Goal: Task Accomplishment & Management: Use online tool/utility

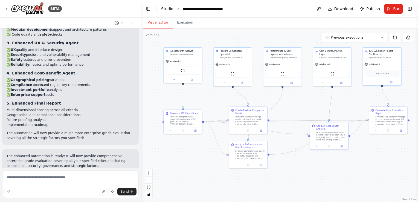
click at [162, 8] on link "Studio" at bounding box center [167, 9] width 12 height 4
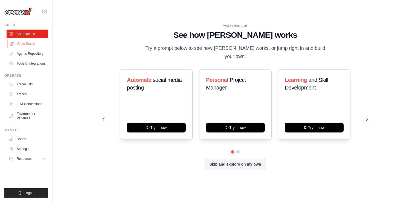
click at [24, 43] on link "Crew Studio" at bounding box center [27, 43] width 41 height 9
click at [21, 43] on link "Crew Studio" at bounding box center [27, 43] width 41 height 9
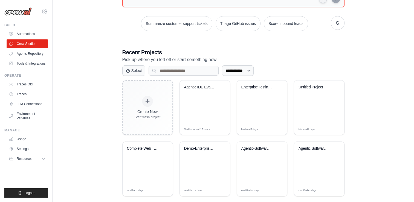
scroll to position [82, 0]
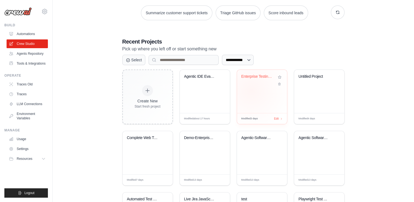
click at [251, 90] on div "Enterprise Testing Automation Platf..." at bounding box center [262, 91] width 50 height 43
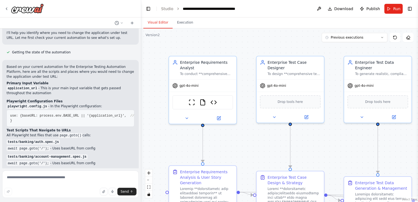
scroll to position [82, 0]
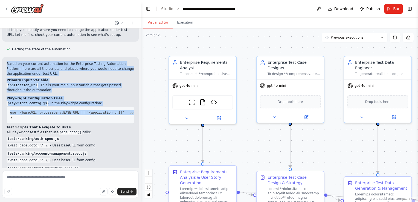
drag, startPoint x: 6, startPoint y: 54, endPoint x: 48, endPoint y: 115, distance: 74.0
click at [48, 115] on div "Based on your current automation for the Enterprise Testing Automation Platform…" at bounding box center [70, 179] width 137 height 245
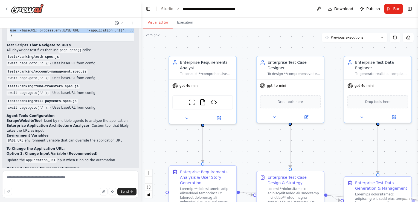
scroll to position [192, 0]
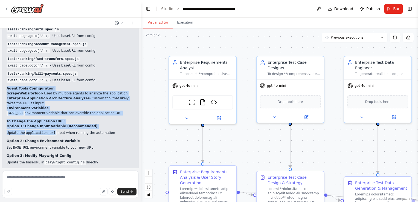
drag, startPoint x: 7, startPoint y: 86, endPoint x: 53, endPoint y: 130, distance: 63.7
click at [53, 130] on div "Based on your current automation for the Enterprise Testing Automation Platform…" at bounding box center [71, 70] width 128 height 236
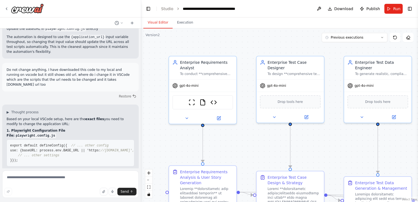
scroll to position [328, 0]
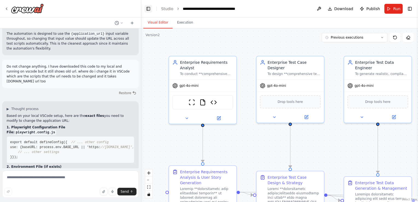
click at [147, 8] on button "Toggle Left Sidebar" at bounding box center [148, 9] width 8 height 8
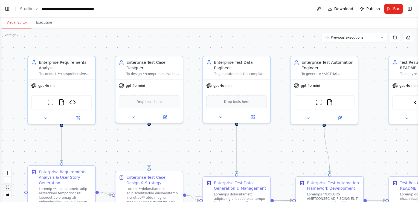
click at [9, 186] on icon "fit view" at bounding box center [7, 187] width 3 height 3
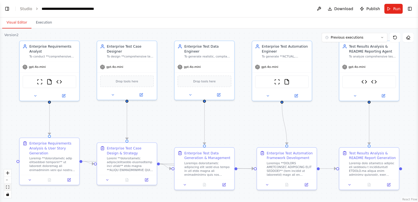
click at [9, 187] on icon "fit view" at bounding box center [7, 187] width 3 height 3
click at [9, 188] on icon "fit view" at bounding box center [7, 187] width 3 height 3
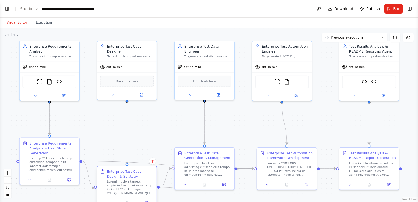
drag, startPoint x: 134, startPoint y: 159, endPoint x: 135, endPoint y: 183, distance: 24.4
click at [135, 183] on div at bounding box center [130, 188] width 47 height 16
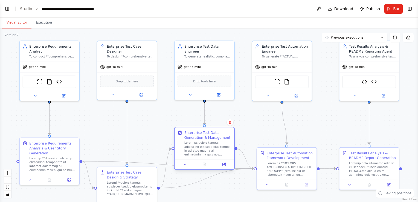
drag, startPoint x: 219, startPoint y: 168, endPoint x: 220, endPoint y: 147, distance: 21.1
click at [220, 147] on div at bounding box center [207, 149] width 47 height 16
click at [10, 180] on button "zoom out" at bounding box center [7, 179] width 7 height 7
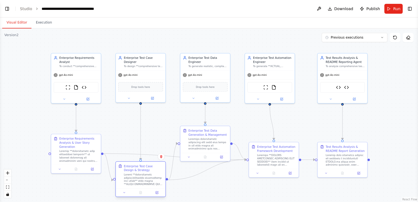
drag, startPoint x: 123, startPoint y: 175, endPoint x: 123, endPoint y: 181, distance: 5.8
click at [123, 181] on div "Enterprise Test Case Design & Strategy" at bounding box center [140, 175] width 45 height 22
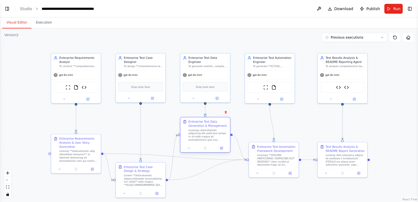
drag, startPoint x: 213, startPoint y: 150, endPoint x: 214, endPoint y: 142, distance: 8.8
click at [214, 142] on div "Enterprise Test Data Generation & Management" at bounding box center [205, 130] width 50 height 27
click at [391, 10] on button "Run" at bounding box center [393, 9] width 18 height 10
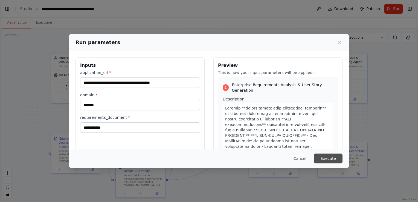
click at [334, 158] on button "Execute" at bounding box center [328, 158] width 28 height 10
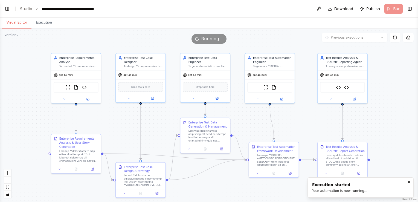
click at [19, 23] on button "Visual Editor" at bounding box center [16, 22] width 29 height 11
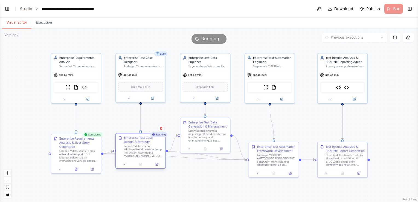
drag, startPoint x: 144, startPoint y: 172, endPoint x: 146, endPoint y: 144, distance: 27.9
click at [146, 144] on div "Enterprise Test Case Design & Strategy" at bounding box center [143, 147] width 39 height 22
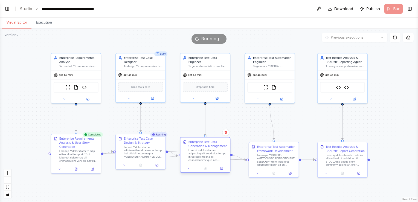
drag, startPoint x: 206, startPoint y: 140, endPoint x: 207, endPoint y: 161, distance: 21.1
click at [207, 161] on div at bounding box center [208, 155] width 39 height 13
click at [76, 169] on icon at bounding box center [76, 168] width 2 height 3
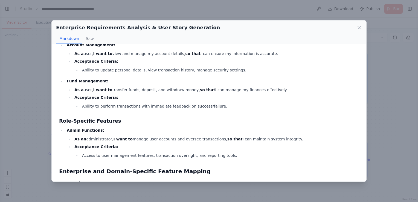
scroll to position [219, 0]
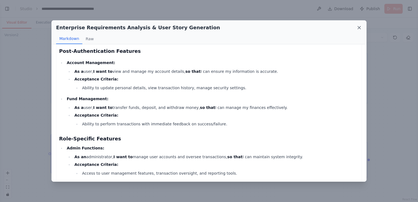
click at [358, 27] on icon at bounding box center [359, 27] width 3 height 3
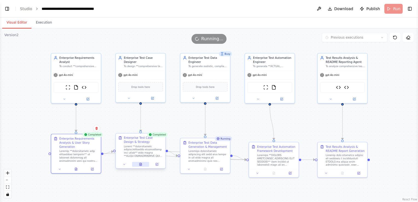
click at [140, 164] on icon at bounding box center [140, 164] width 0 height 0
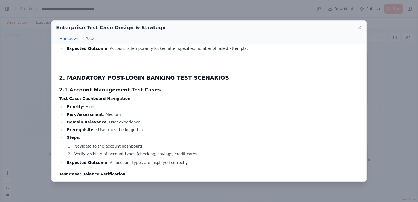
scroll to position [711, 0]
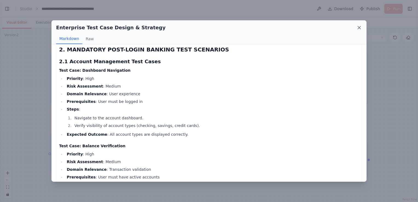
click at [360, 27] on icon at bounding box center [359, 27] width 3 height 3
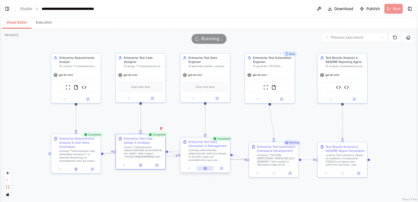
click at [207, 169] on icon at bounding box center [205, 168] width 3 height 3
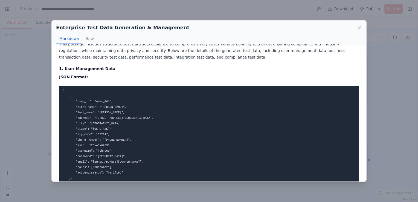
scroll to position [0, 0]
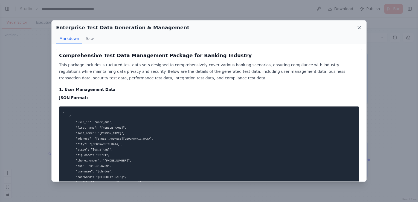
click at [359, 26] on icon at bounding box center [359, 27] width 5 height 5
